Goal: Task Accomplishment & Management: Use online tool/utility

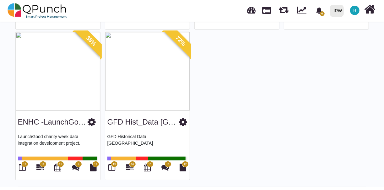
scroll to position [113, 0]
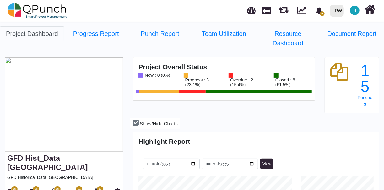
scroll to position [107, 245]
click at [9, 188] on icon at bounding box center [11, 192] width 7 height 8
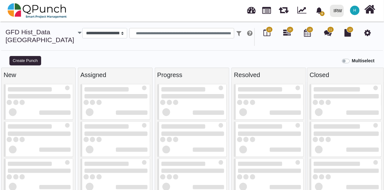
select select
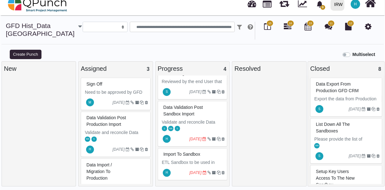
scroll to position [36, 0]
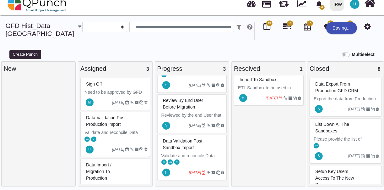
click at [260, 91] on div "H 02-10-2025" at bounding box center [270, 98] width 68 height 14
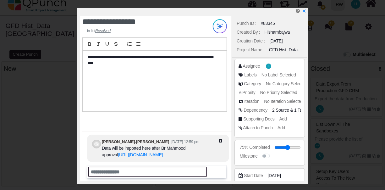
click at [158, 171] on input "text" at bounding box center [147, 172] width 119 height 10
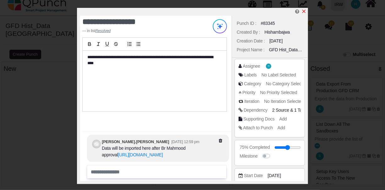
click at [304, 12] on icon "x" at bounding box center [303, 11] width 3 height 3
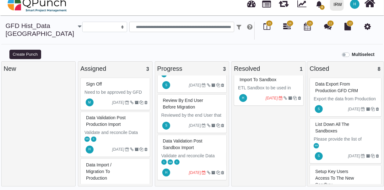
click at [202, 150] on div "Data validation post sandbox import" at bounding box center [193, 144] width 63 height 16
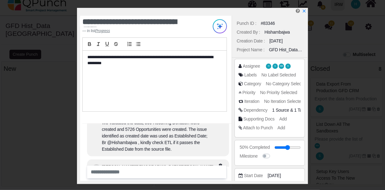
scroll to position [-133, 0]
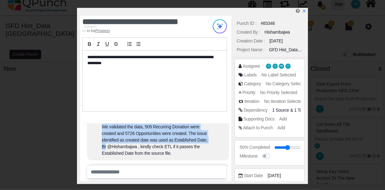
drag, startPoint x: 103, startPoint y: 140, endPoint x: 203, endPoint y: 152, distance: 100.6
click at [203, 152] on div "We validated the data, 509 Recurring Donation were created and 5726 Opportuniti…" at bounding box center [157, 140] width 110 height 33
copy div "We validated the data, 509 Recurring Donation were created and 5726 Opportuniti…"
click at [305, 12] on icon "x" at bounding box center [303, 11] width 3 height 3
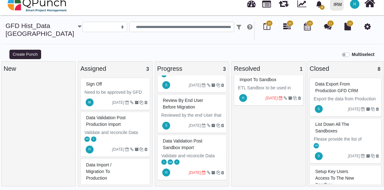
click at [258, 83] on div "Import to Sandbox" at bounding box center [269, 80] width 63 height 10
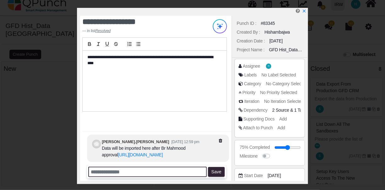
click at [148, 169] on input "text" at bounding box center [147, 172] width 119 height 10
paste input "**********"
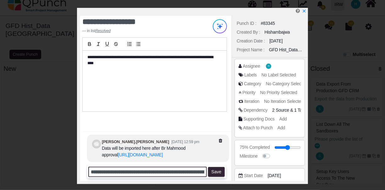
click at [144, 172] on input "**********" at bounding box center [147, 172] width 119 height 10
type input "**********"
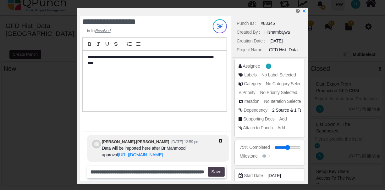
scroll to position [0, 0]
click at [216, 172] on button "Save" at bounding box center [216, 172] width 17 height 10
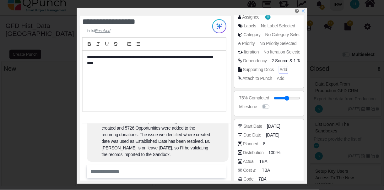
scroll to position [53, 0]
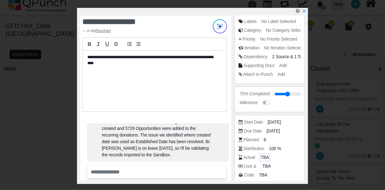
click at [266, 157] on span "TBA" at bounding box center [265, 157] width 8 height 7
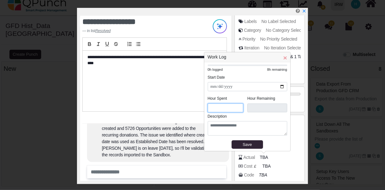
click at [220, 106] on input "*" at bounding box center [226, 107] width 36 height 9
type input "***"
type input "*"
type input "***"
type input "*"
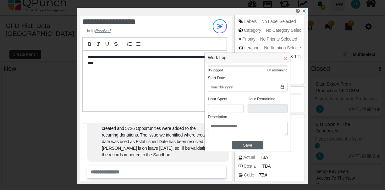
click at [244, 143] on div "Save" at bounding box center [247, 145] width 27 height 6
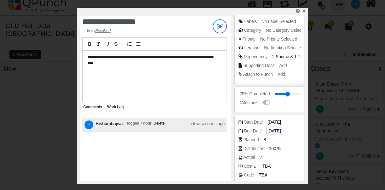
click at [272, 128] on span "[DATE]" at bounding box center [274, 131] width 13 height 7
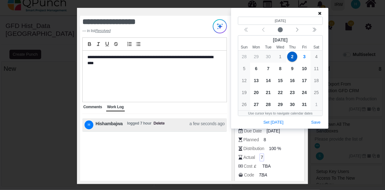
click at [261, 157] on span "7" at bounding box center [262, 157] width 3 height 7
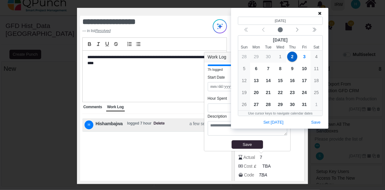
click at [320, 15] on icon at bounding box center [319, 13] width 3 height 4
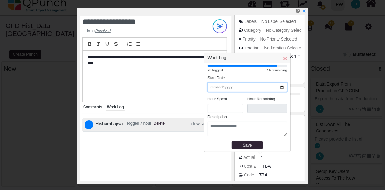
click at [233, 86] on input "**********" at bounding box center [248, 87] width 80 height 9
click at [282, 86] on input "**********" at bounding box center [248, 87] width 80 height 9
type input "**********"
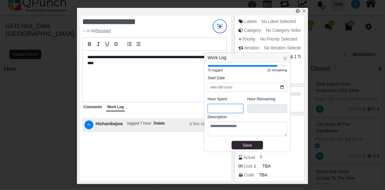
click at [220, 108] on input "*" at bounding box center [226, 108] width 36 height 9
type input "***"
type input "*"
type input "****"
type input "*"
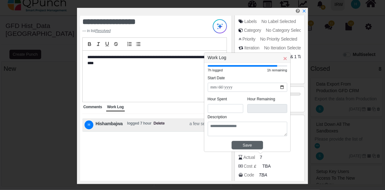
click at [246, 143] on div "Save" at bounding box center [247, 145] width 27 height 6
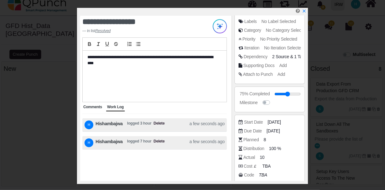
click at [158, 141] on span "Delete" at bounding box center [159, 142] width 11 height 9
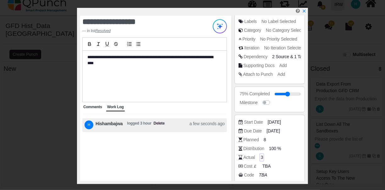
click at [261, 157] on span "3" at bounding box center [262, 157] width 3 height 7
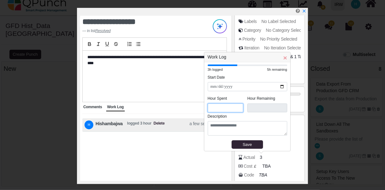
click at [225, 107] on input "*" at bounding box center [226, 107] width 36 height 9
type input "***"
type input "*"
type input "***"
type input "*"
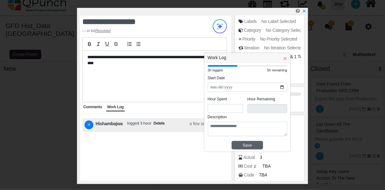
click at [250, 144] on div "Save" at bounding box center [247, 145] width 27 height 6
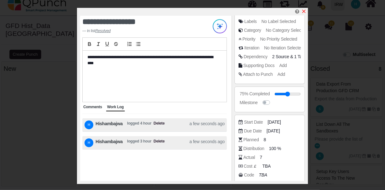
click at [304, 13] on icon "x" at bounding box center [303, 11] width 5 height 5
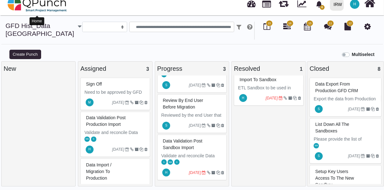
click at [24, 6] on img at bounding box center [37, 4] width 59 height 19
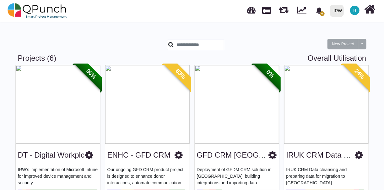
scroll to position [184, 0]
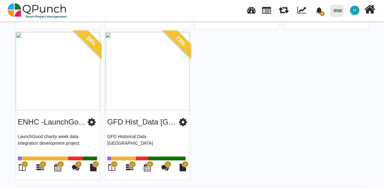
click at [127, 67] on img at bounding box center [147, 71] width 85 height 79
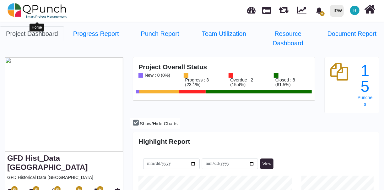
click at [23, 9] on img at bounding box center [37, 10] width 59 height 19
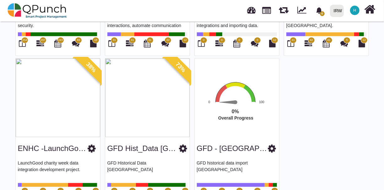
scroll to position [149, 0]
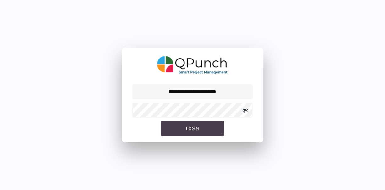
click at [186, 129] on button "Login" at bounding box center [192, 129] width 63 height 16
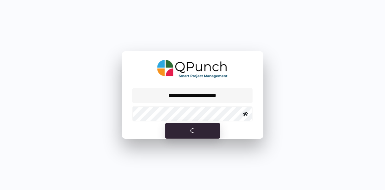
select select "**********"
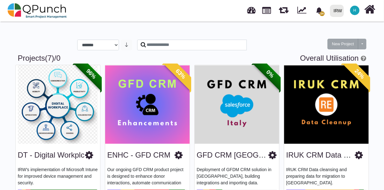
scroll to position [184, 0]
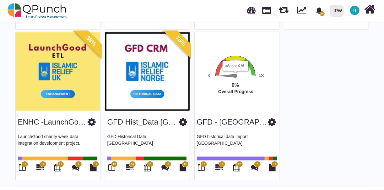
click at [234, 80] on rect "Interactive chart" at bounding box center [241, 84] width 97 height 58
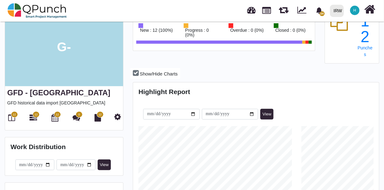
scroll to position [39, 0]
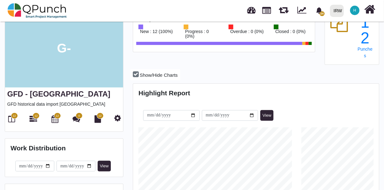
click at [13, 118] on span "12" at bounding box center [14, 116] width 7 height 6
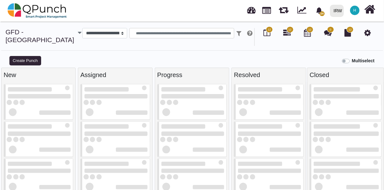
select select
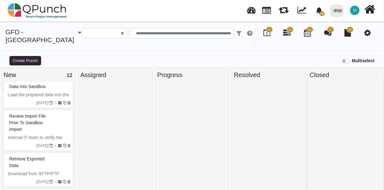
scroll to position [240, 0]
click at [44, 157] on span "Retrieve Exported Data" at bounding box center [26, 163] width 35 height 12
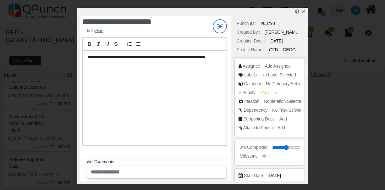
click at [304, 11] on icon "x" at bounding box center [303, 11] width 5 height 5
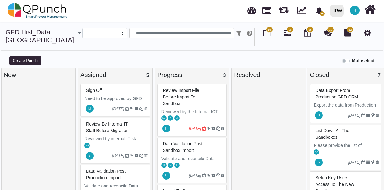
select select
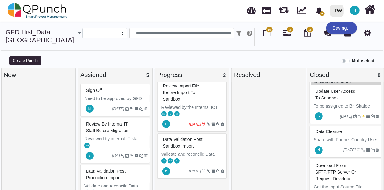
scroll to position [257, 0]
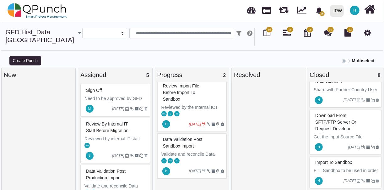
click at [200, 147] on div "Data validation post sandbox import" at bounding box center [193, 143] width 63 height 16
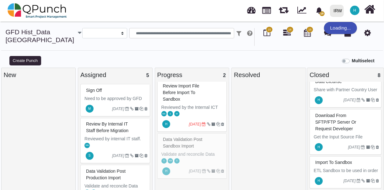
scroll to position [0, 0]
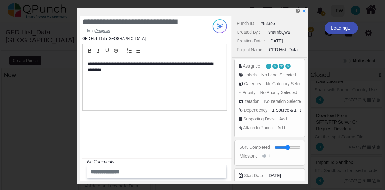
click at [186, 98] on div "**********" at bounding box center [155, 83] width 144 height 53
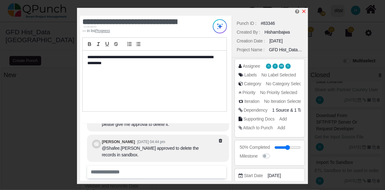
click at [303, 11] on icon "x" at bounding box center [303, 11] width 5 height 5
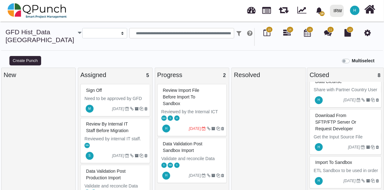
click at [190, 91] on span "Review import file before import to Sandbox" at bounding box center [181, 97] width 36 height 18
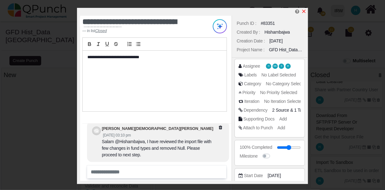
click at [304, 12] on icon "x" at bounding box center [303, 11] width 3 height 3
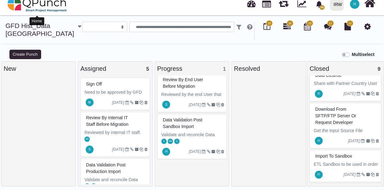
click at [17, 9] on img at bounding box center [37, 4] width 59 height 19
select select "**********"
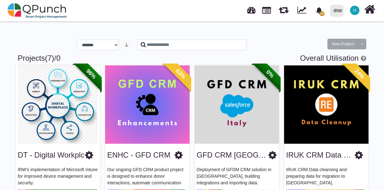
scroll to position [179, 0]
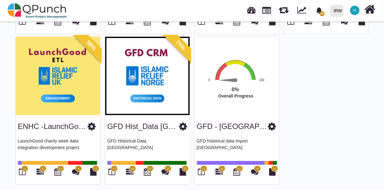
click at [138, 89] on img at bounding box center [147, 75] width 85 height 79
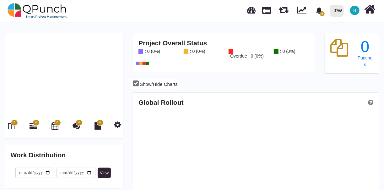
scroll to position [107, 245]
